Goal: Task Accomplishment & Management: Manage account settings

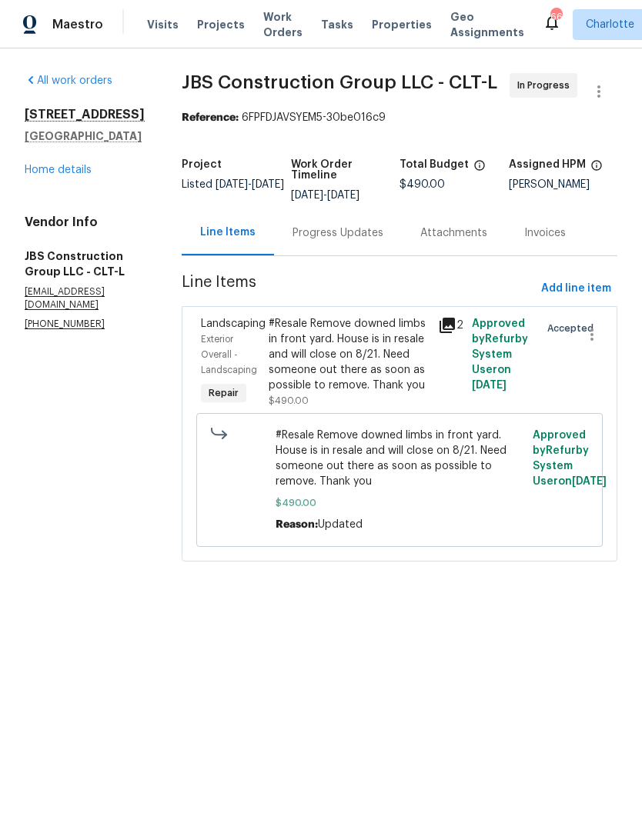
click at [217, 27] on span "Projects" at bounding box center [221, 24] width 48 height 15
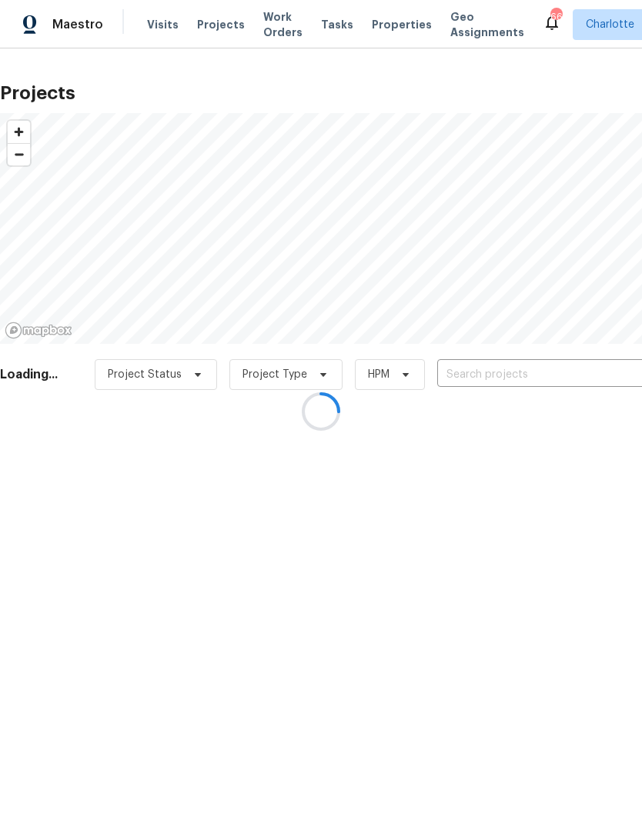
click at [565, 379] on div at bounding box center [321, 411] width 642 height 823
click at [532, 379] on div at bounding box center [321, 411] width 642 height 823
click at [582, 365] on div at bounding box center [321, 411] width 642 height 823
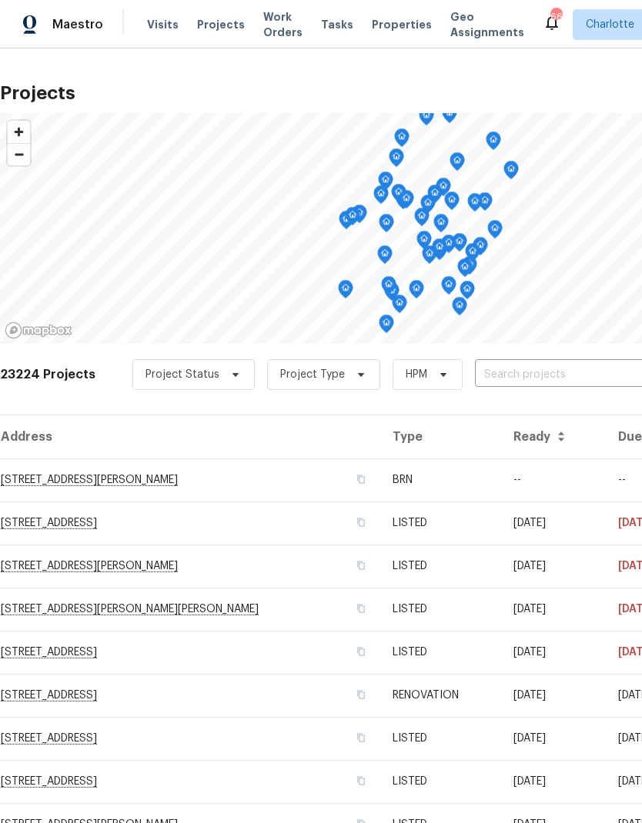
click at [574, 375] on input "text" at bounding box center [563, 375] width 176 height 24
type input "1131 sum"
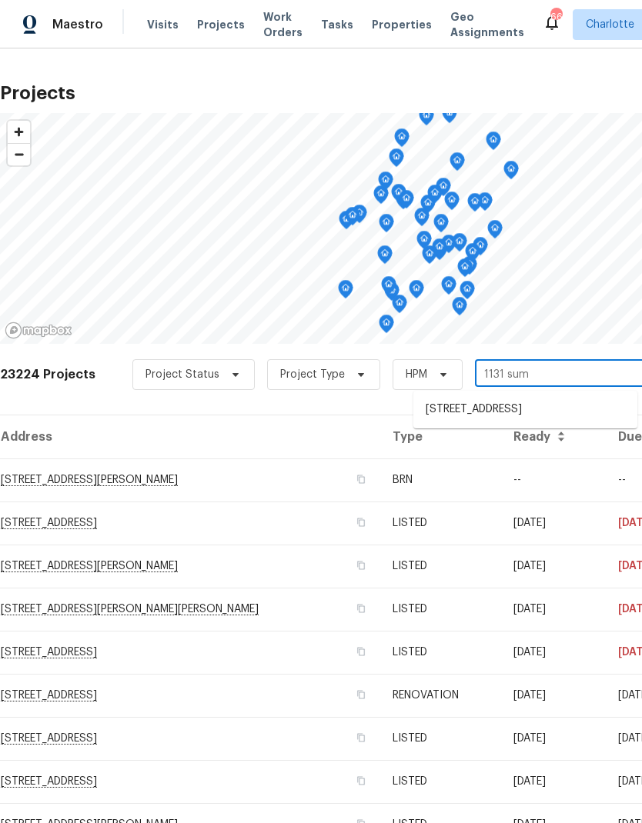
click at [562, 412] on li "[STREET_ADDRESS]" at bounding box center [525, 409] width 224 height 25
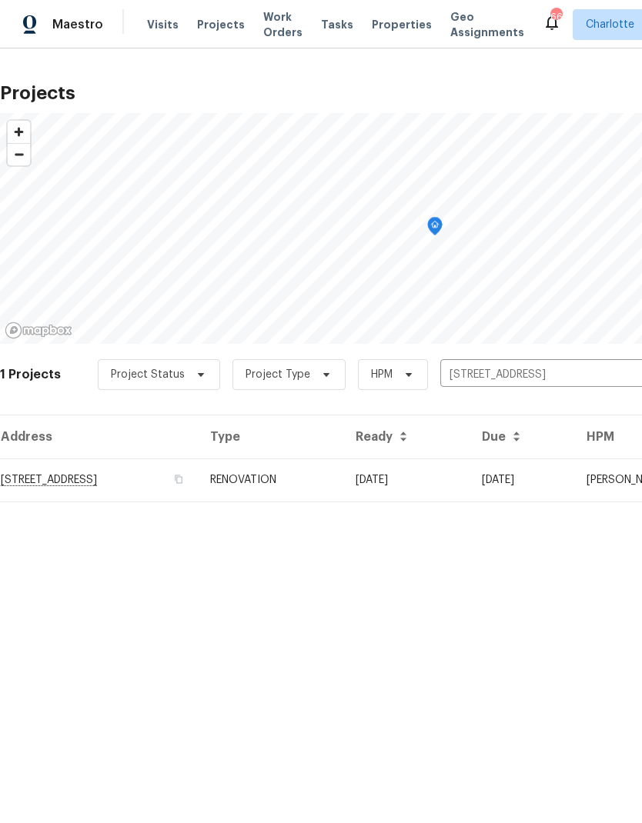
click at [469, 480] on td "[DATE]" at bounding box center [406, 479] width 126 height 43
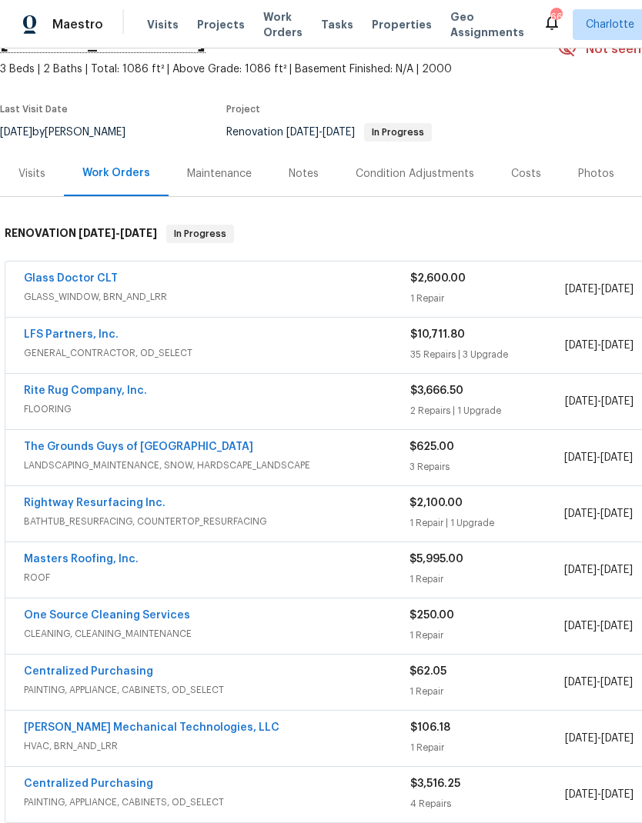
scroll to position [83, 0]
click at [36, 395] on link "Rite Rug Company, Inc." at bounding box center [85, 390] width 123 height 11
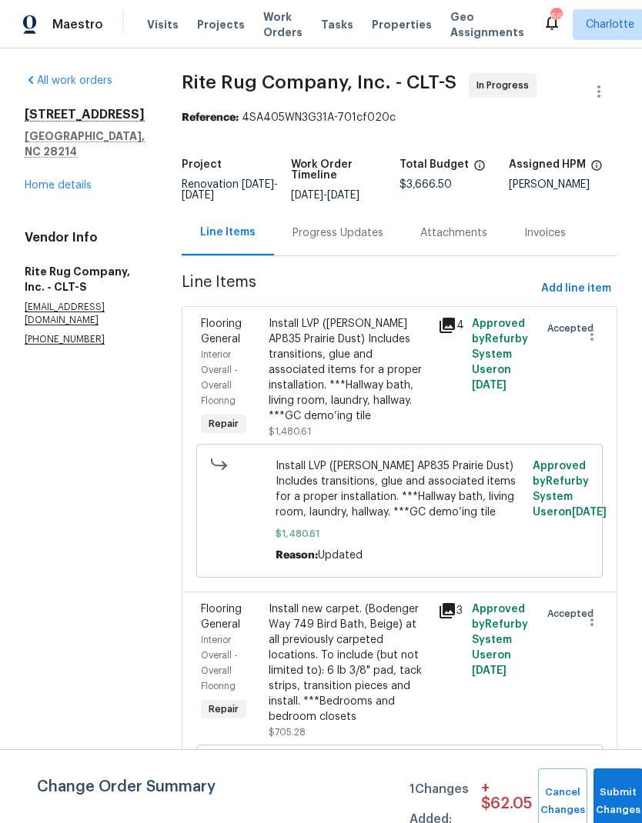
click at [383, 241] on div "Progress Updates" at bounding box center [337, 232] width 91 height 15
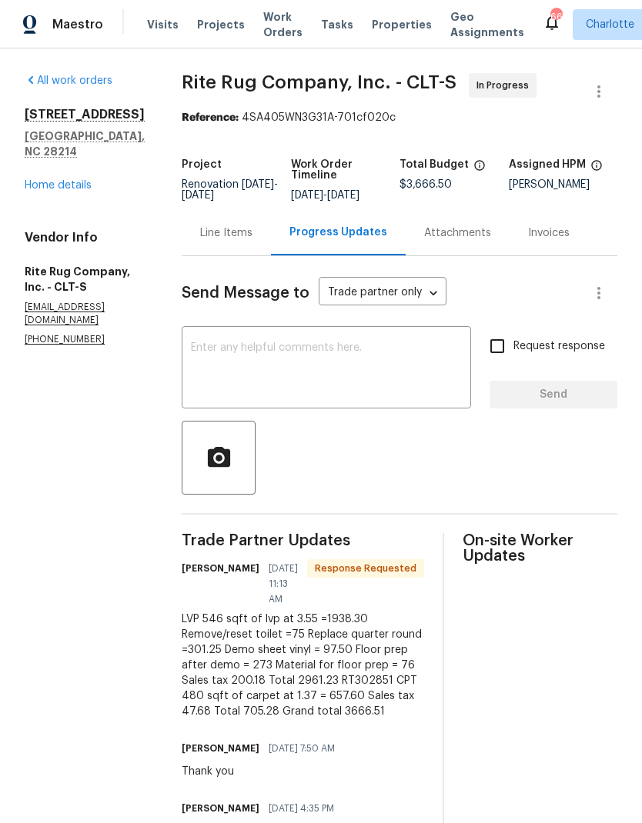
click at [252, 241] on div "Line Items" at bounding box center [226, 232] width 52 height 15
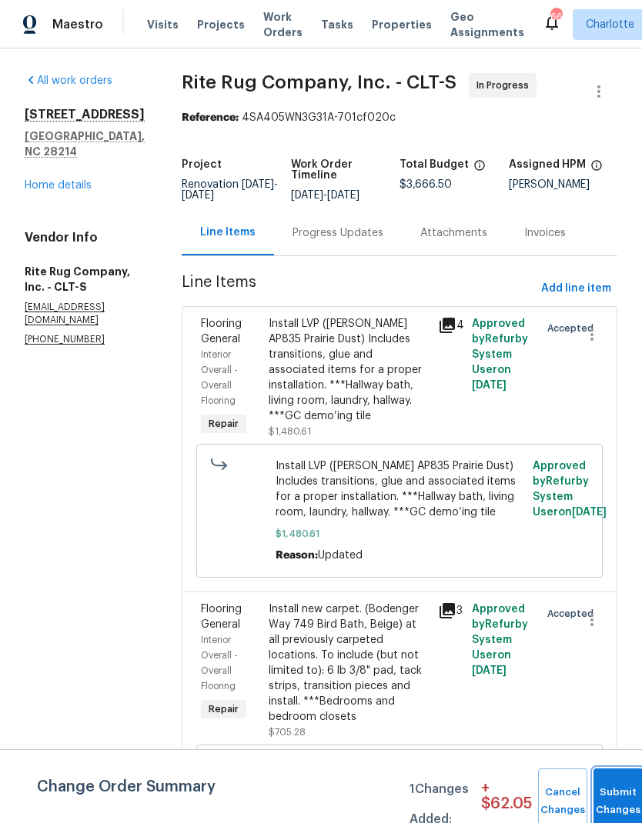
click at [605, 792] on button "Submit Changes" at bounding box center [617, 802] width 49 height 66
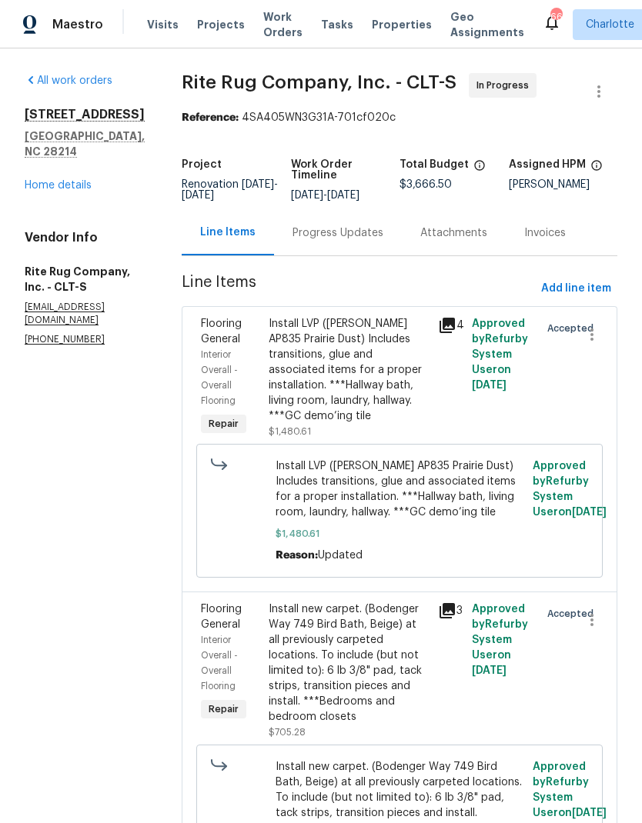
click at [373, 252] on div "Progress Updates" at bounding box center [338, 232] width 128 height 45
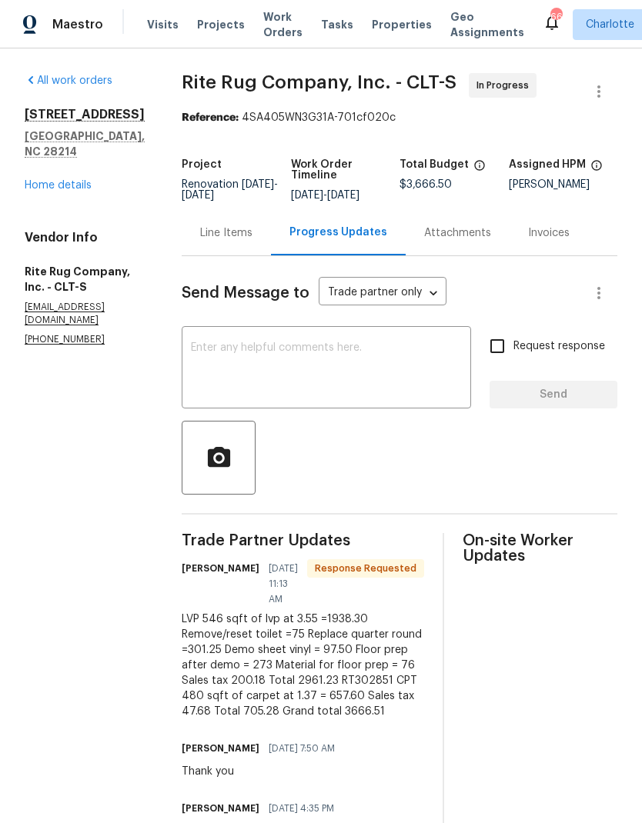
click at [415, 376] on textarea at bounding box center [326, 369] width 271 height 54
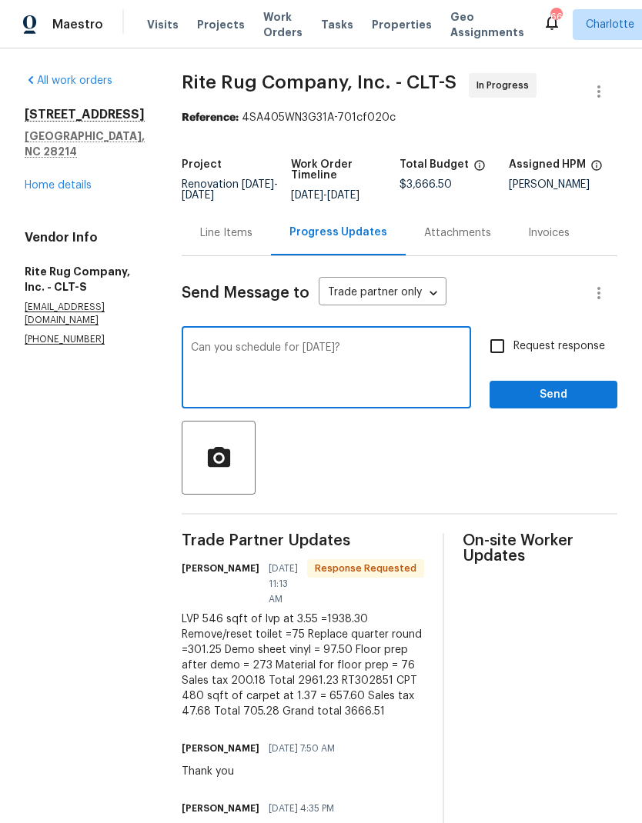
type textarea "Can you schedule for [DATE]?"
click at [505, 357] on input "Request response" at bounding box center [497, 346] width 32 height 32
checkbox input "true"
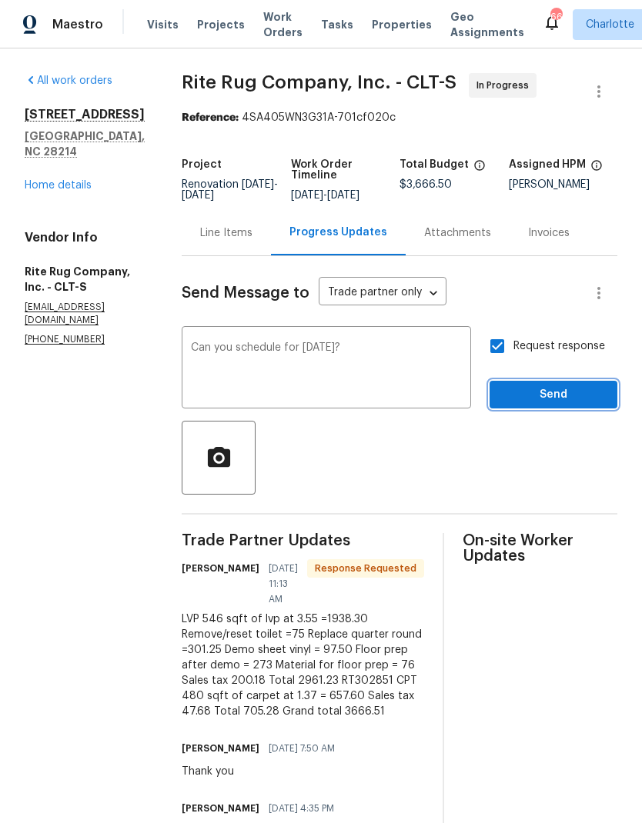
click at [562, 405] on span "Send" at bounding box center [553, 394] width 103 height 19
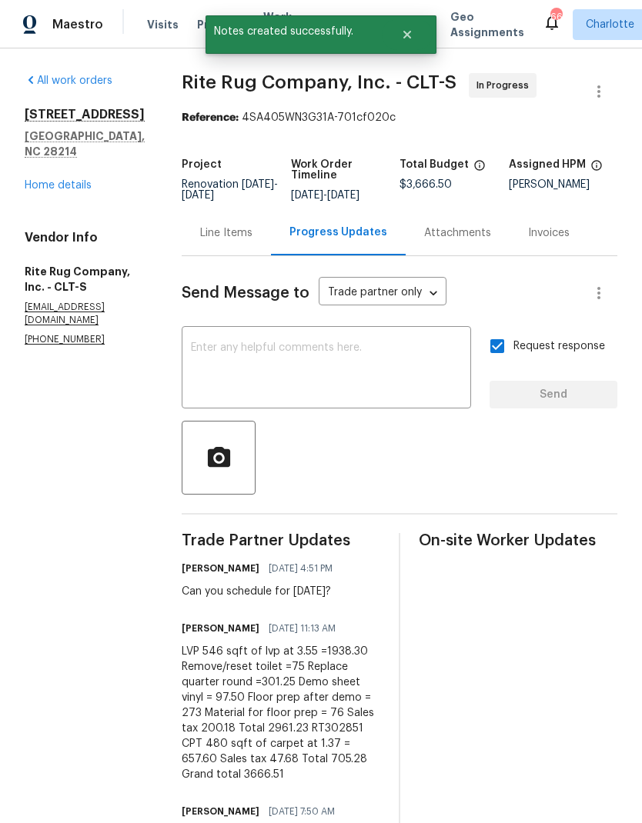
click at [31, 180] on link "Home details" at bounding box center [58, 185] width 67 height 11
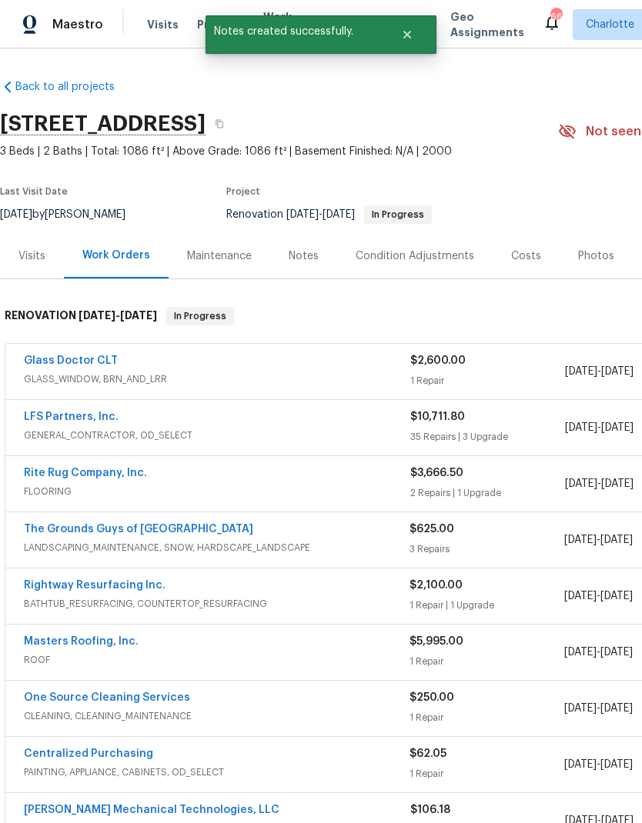
click at [294, 261] on div "Notes" at bounding box center [303, 255] width 30 height 15
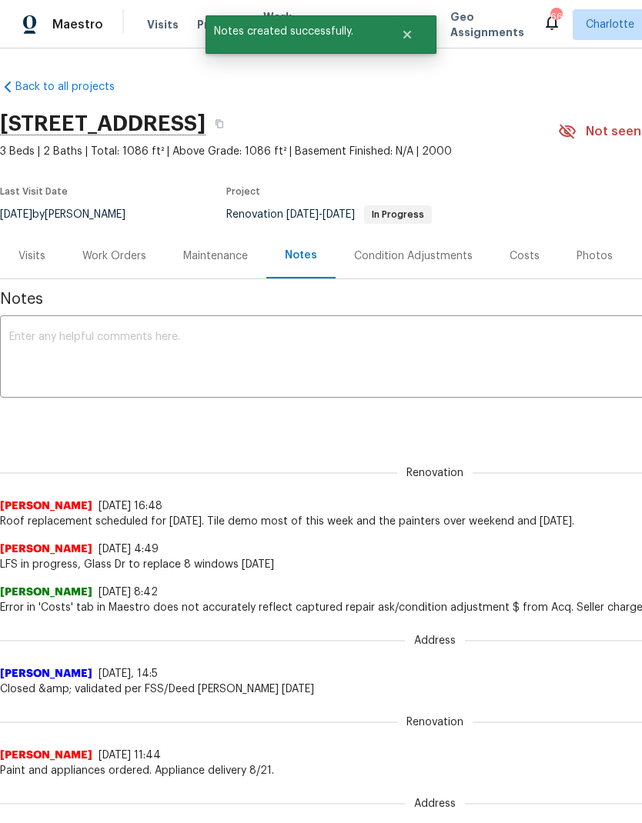
click at [442, 350] on textarea at bounding box center [434, 359] width 851 height 54
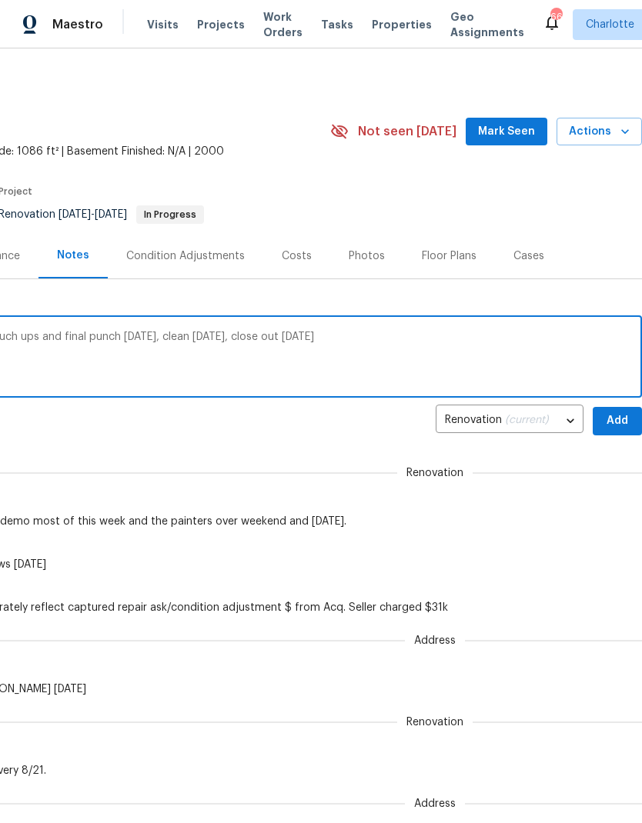
scroll to position [0, 228]
type textarea "Floor [DATE], resurface [DATE], GC in for touch ups and final punch [DATE], cle…"
click at [619, 421] on span "Add" at bounding box center [617, 421] width 25 height 19
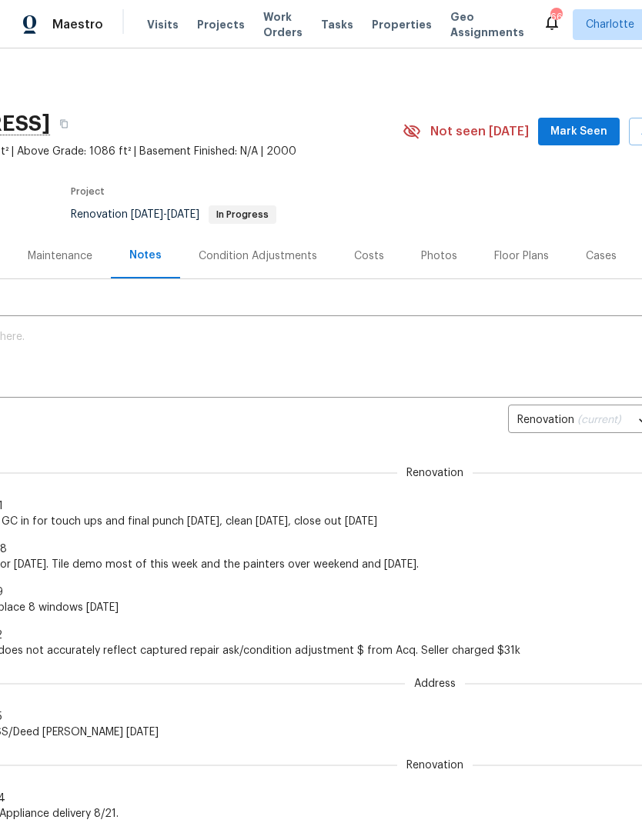
scroll to position [0, 155]
click at [591, 130] on span "Mark Seen" at bounding box center [578, 131] width 57 height 19
